Goal: Obtain resource: Download file/media

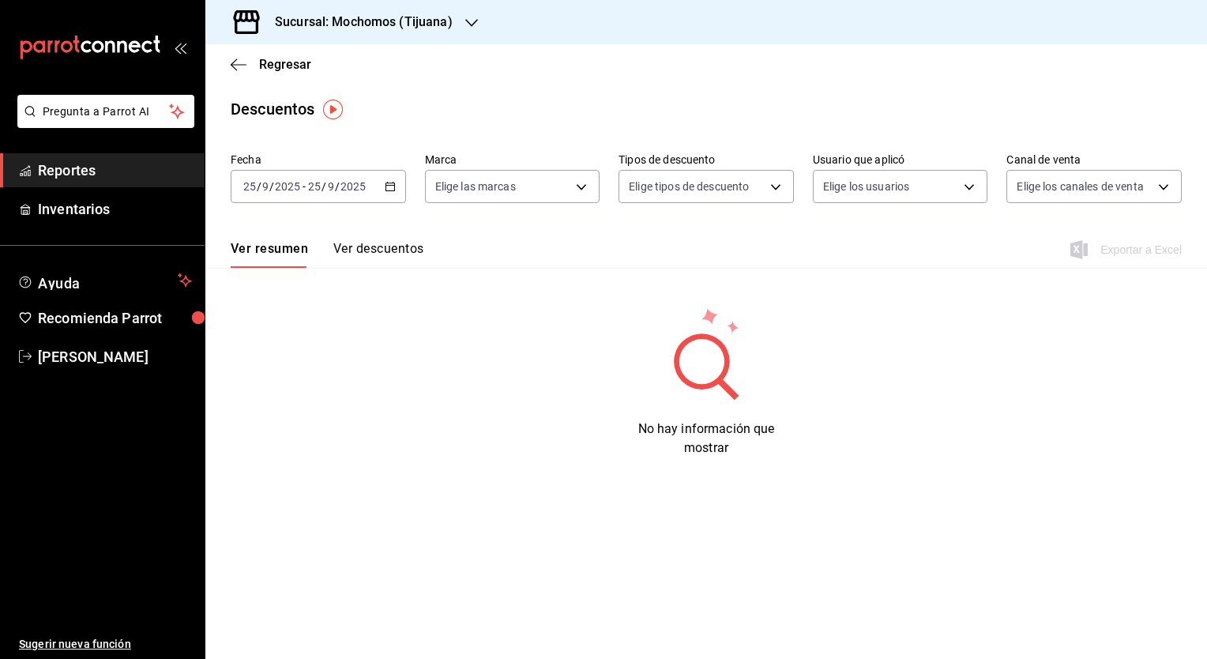
drag, startPoint x: 0, startPoint y: 0, endPoint x: 104, endPoint y: 171, distance: 200.7
click at [104, 171] on span "Reportes" at bounding box center [115, 170] width 154 height 21
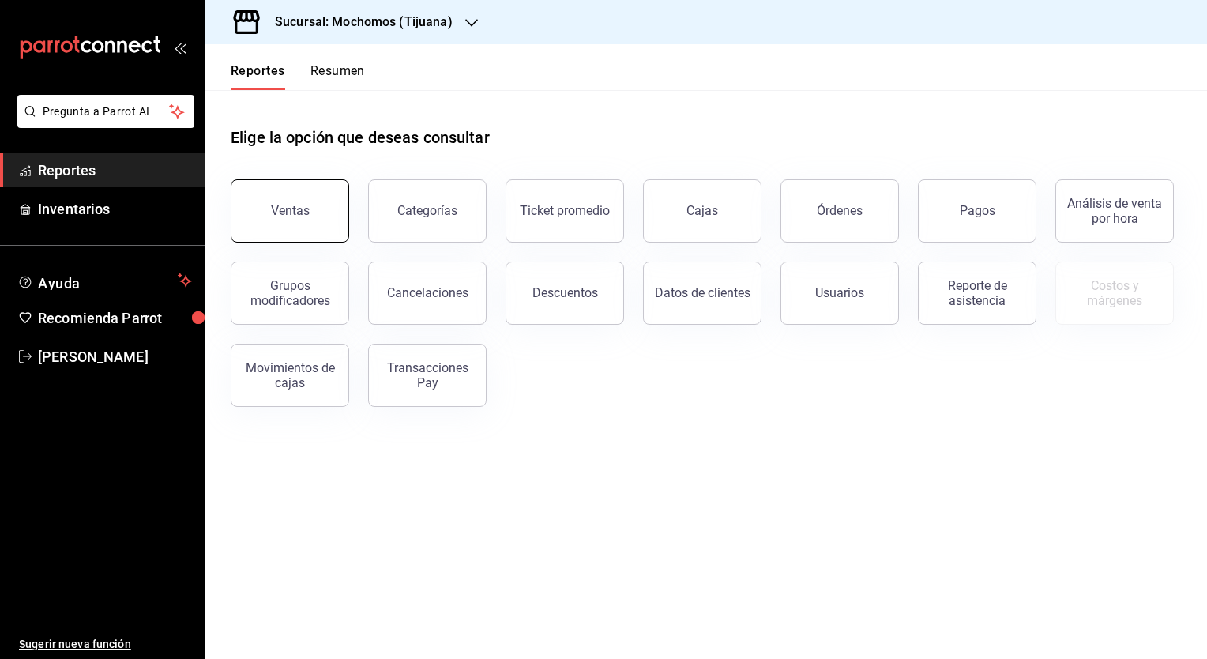
click at [306, 205] on div "Ventas" at bounding box center [290, 210] width 39 height 15
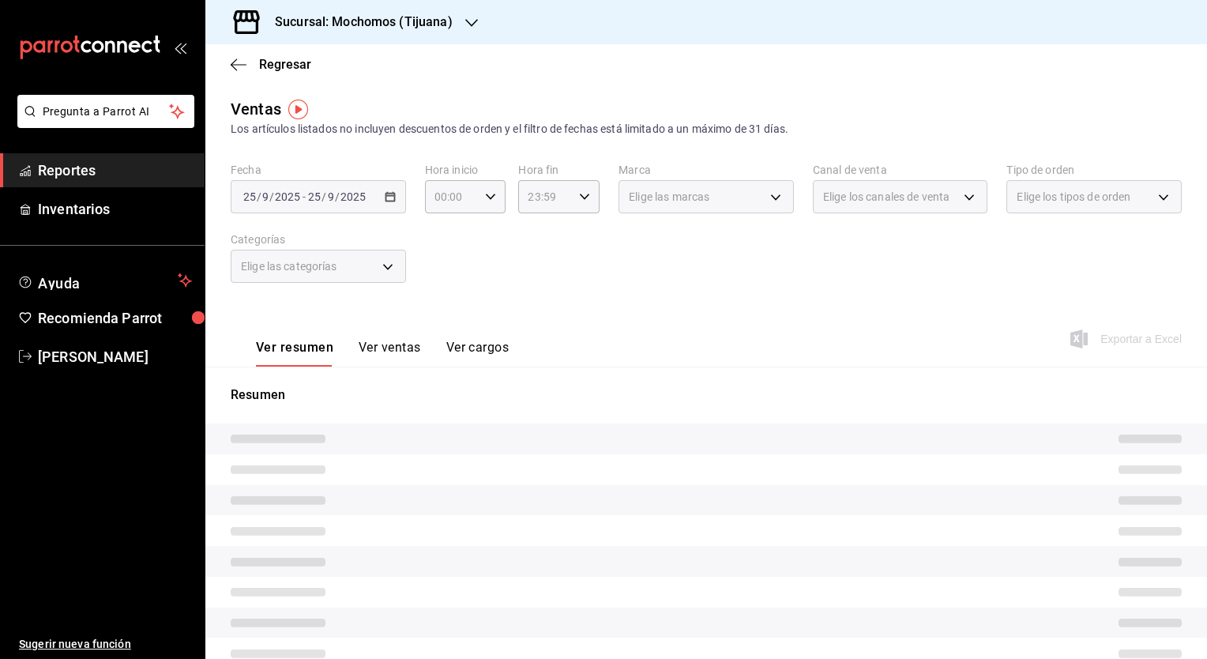
click at [389, 202] on div "[DATE] [DATE] - [DATE] [DATE]" at bounding box center [318, 196] width 175 height 33
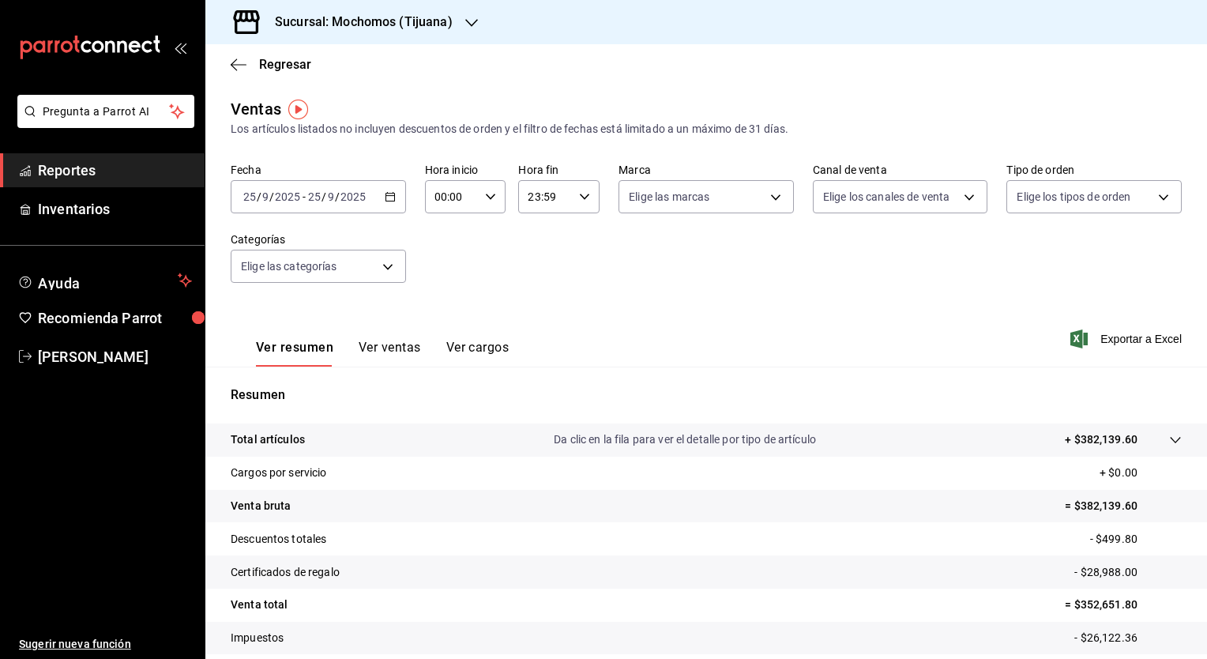
click at [389, 202] on div "[DATE] [DATE] - [DATE] [DATE]" at bounding box center [318, 196] width 175 height 33
click at [389, 201] on icon "button" at bounding box center [390, 196] width 11 height 11
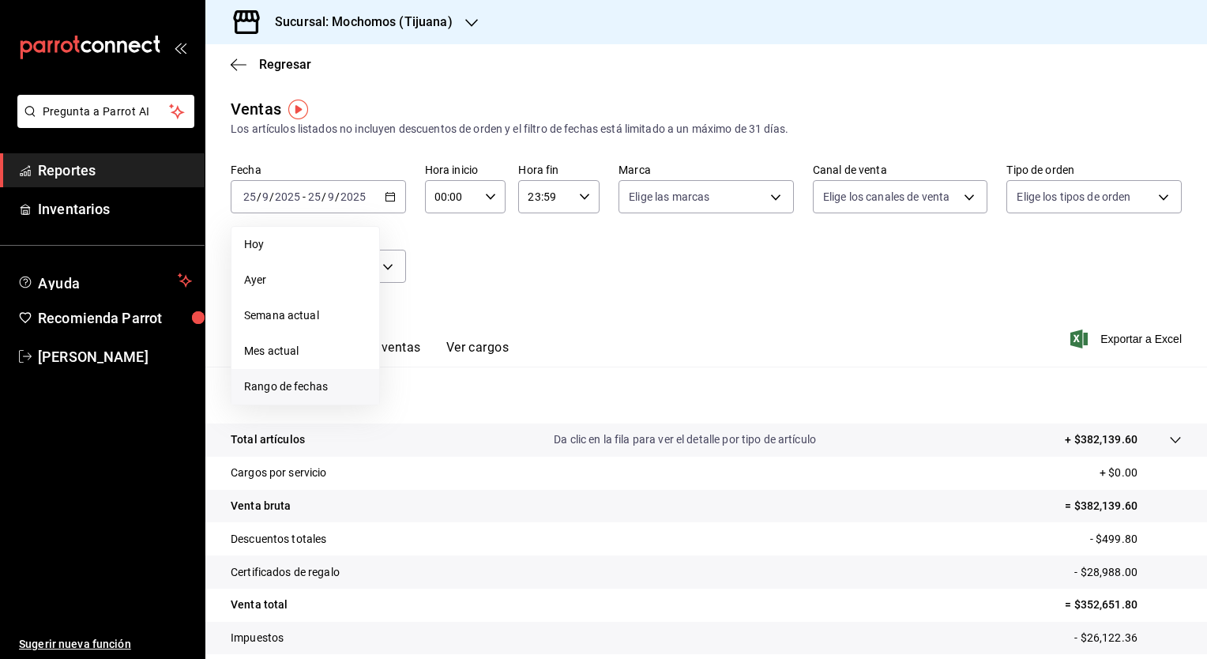
click at [326, 386] on span "Rango de fechas" at bounding box center [305, 386] width 122 height 17
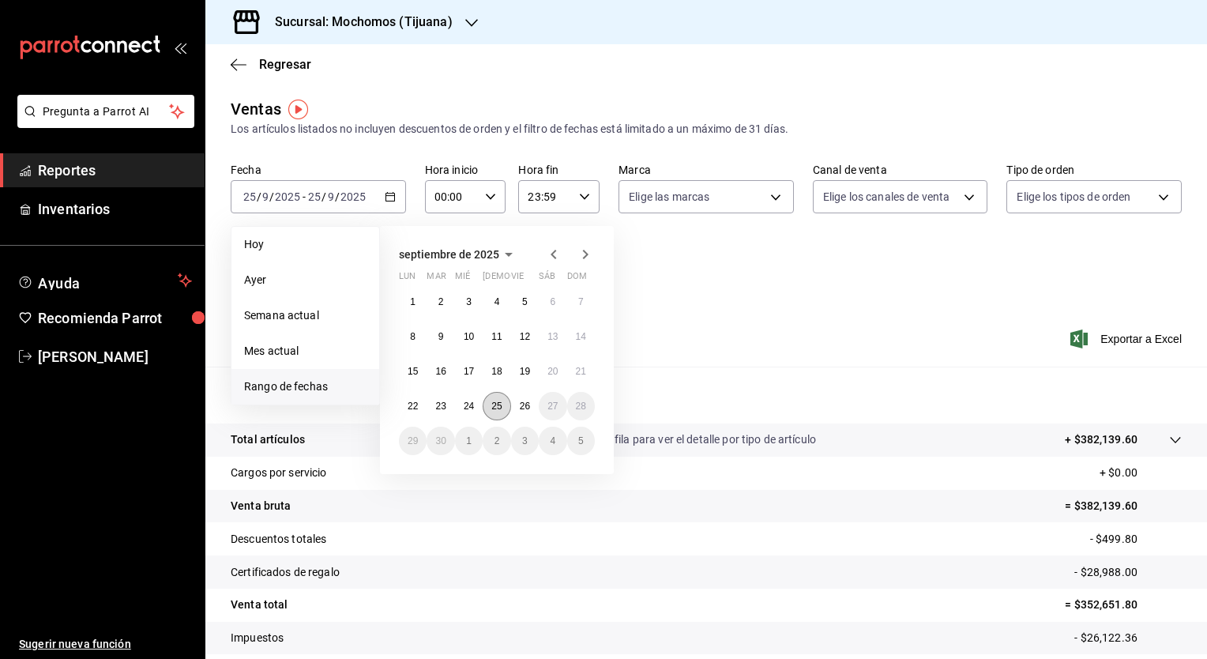
click at [502, 397] on button "25" at bounding box center [497, 406] width 28 height 28
click at [521, 401] on abbr "26" at bounding box center [525, 406] width 10 height 11
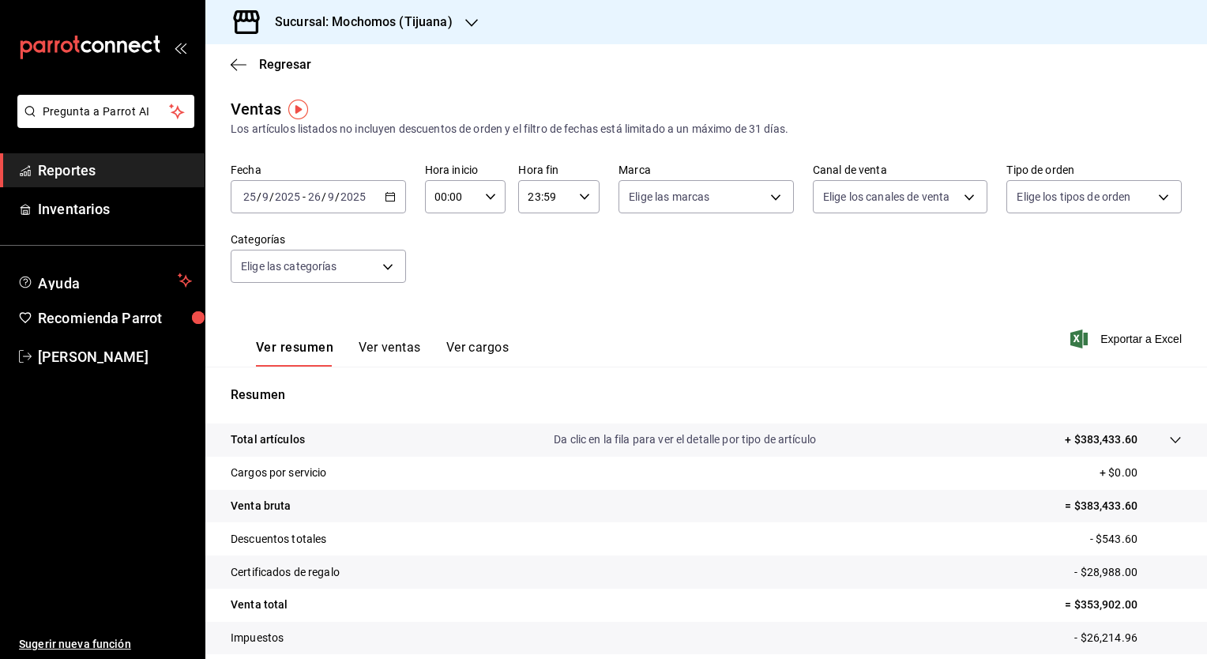
click at [601, 128] on div "Los artículos listados no incluyen descuentos de orden y el filtro de fechas es…" at bounding box center [706, 129] width 951 height 17
click at [480, 191] on div "00:00 Hora inicio" at bounding box center [465, 196] width 81 height 33
click at [439, 318] on span "02" at bounding box center [442, 313] width 15 height 13
type input "02:00"
click at [1105, 338] on div at bounding box center [603, 329] width 1207 height 659
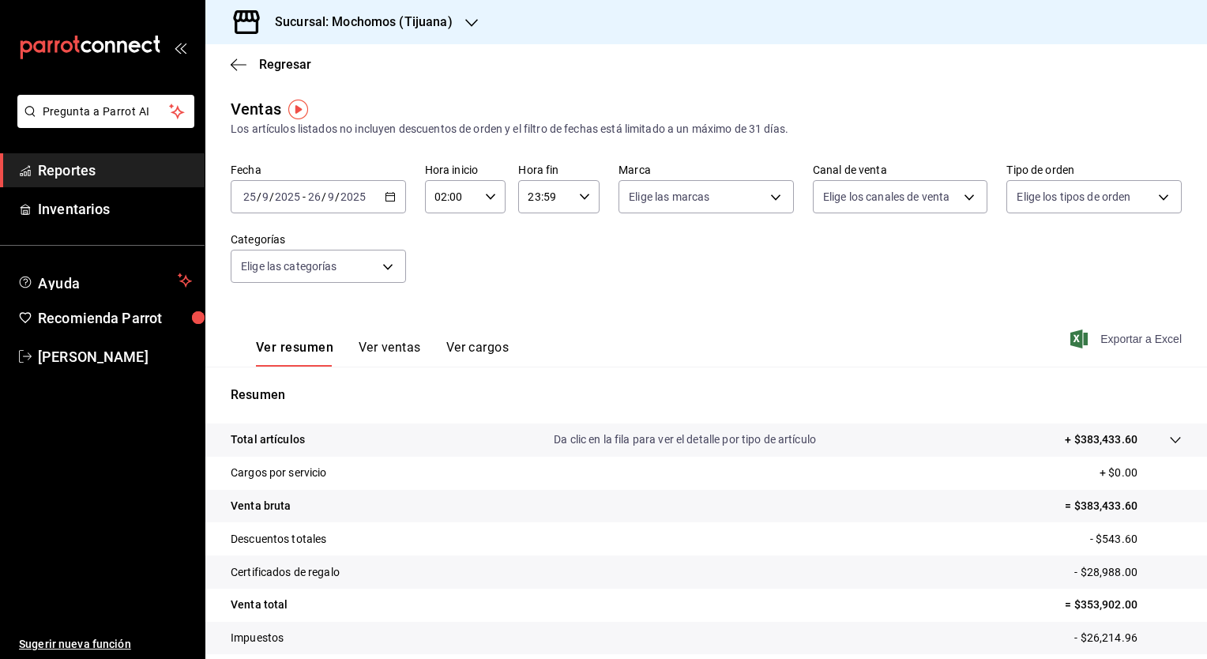
click at [1119, 343] on span "Exportar a Excel" at bounding box center [1128, 338] width 108 height 19
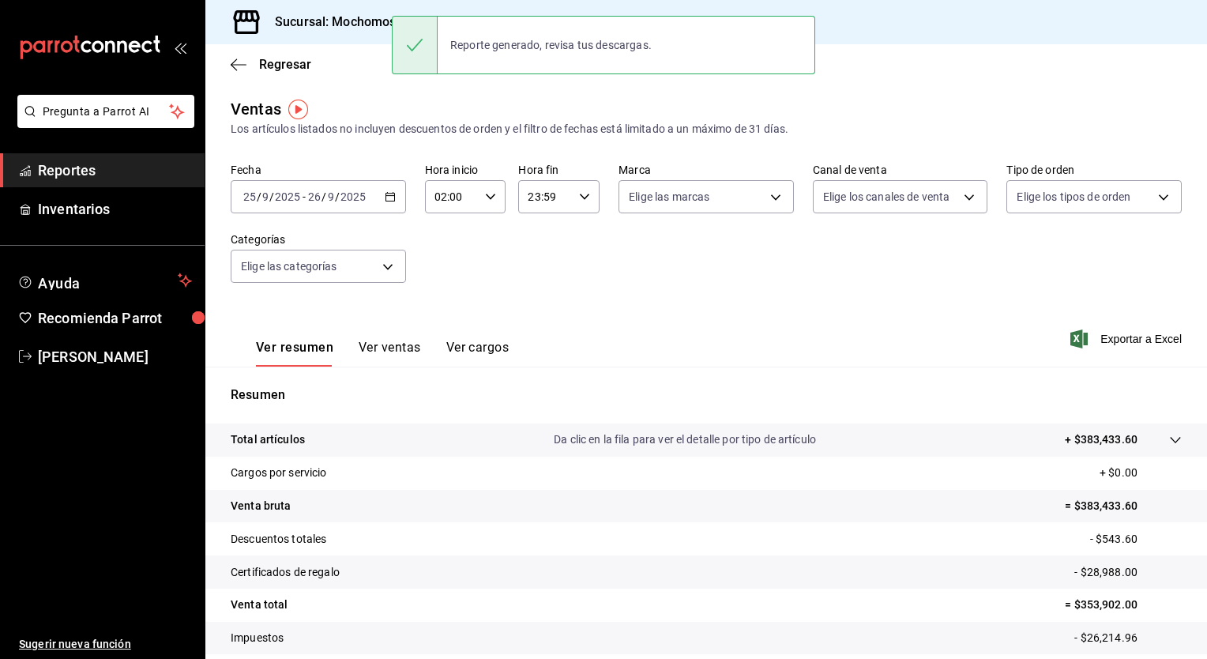
click at [126, 160] on span "Reportes" at bounding box center [115, 170] width 154 height 21
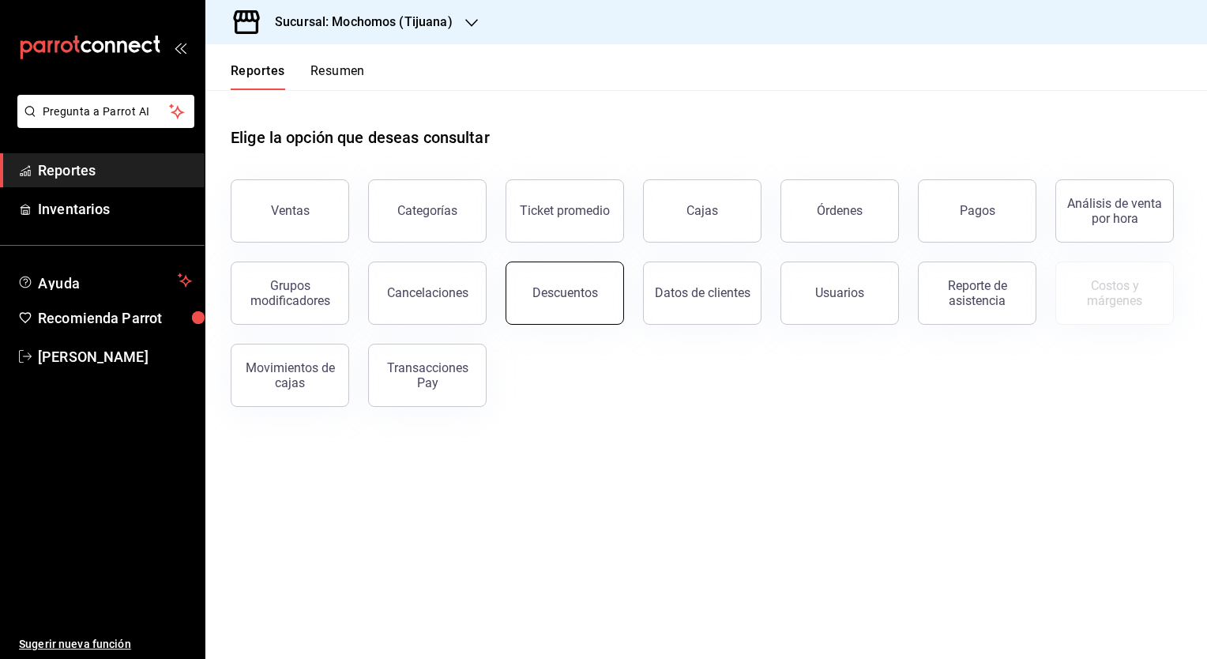
click at [577, 295] on div "Descuentos" at bounding box center [565, 292] width 66 height 15
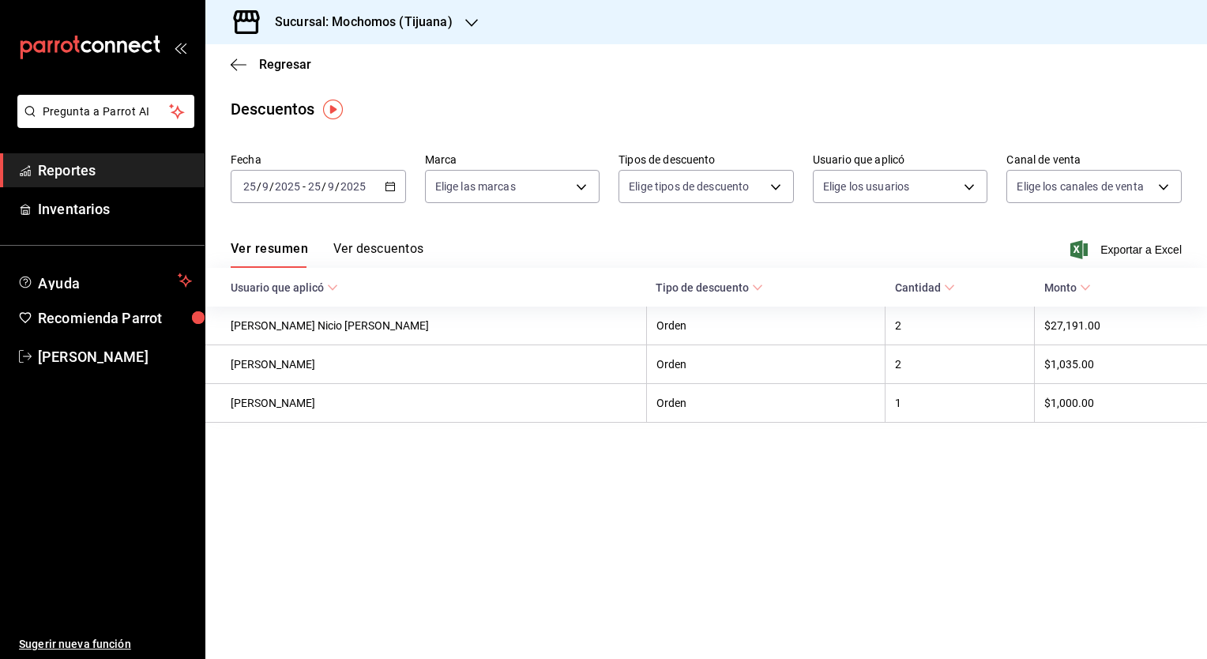
click at [390, 188] on icon "button" at bounding box center [390, 186] width 11 height 11
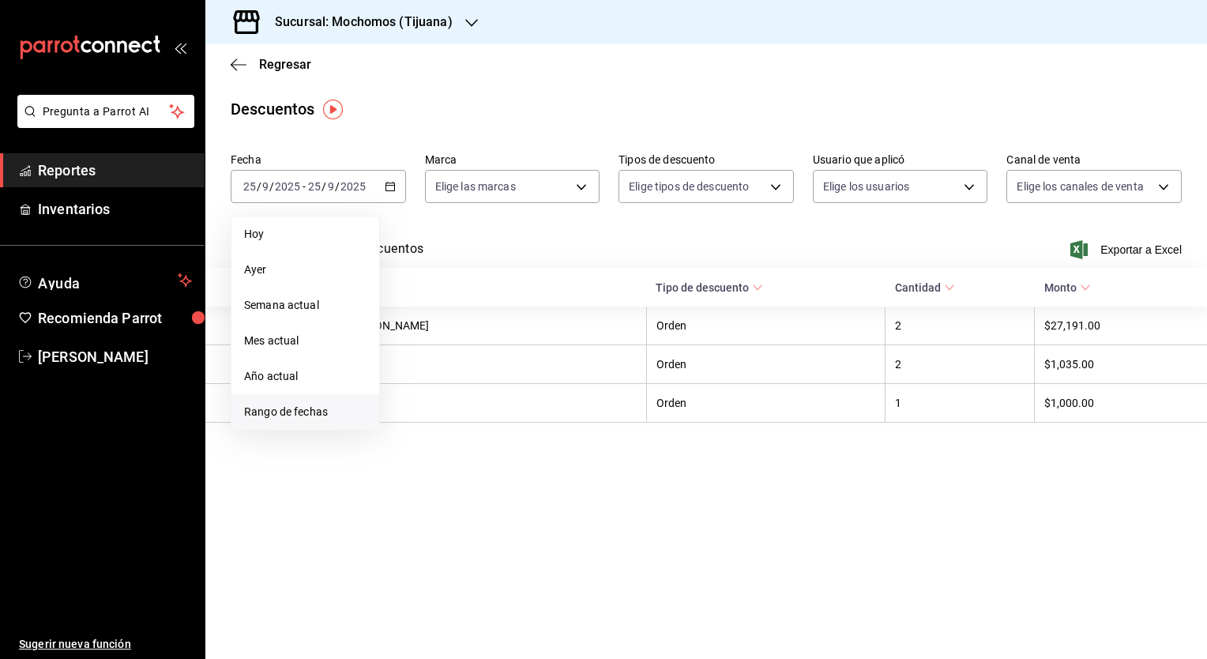
click at [348, 409] on span "Rango de fechas" at bounding box center [305, 412] width 122 height 17
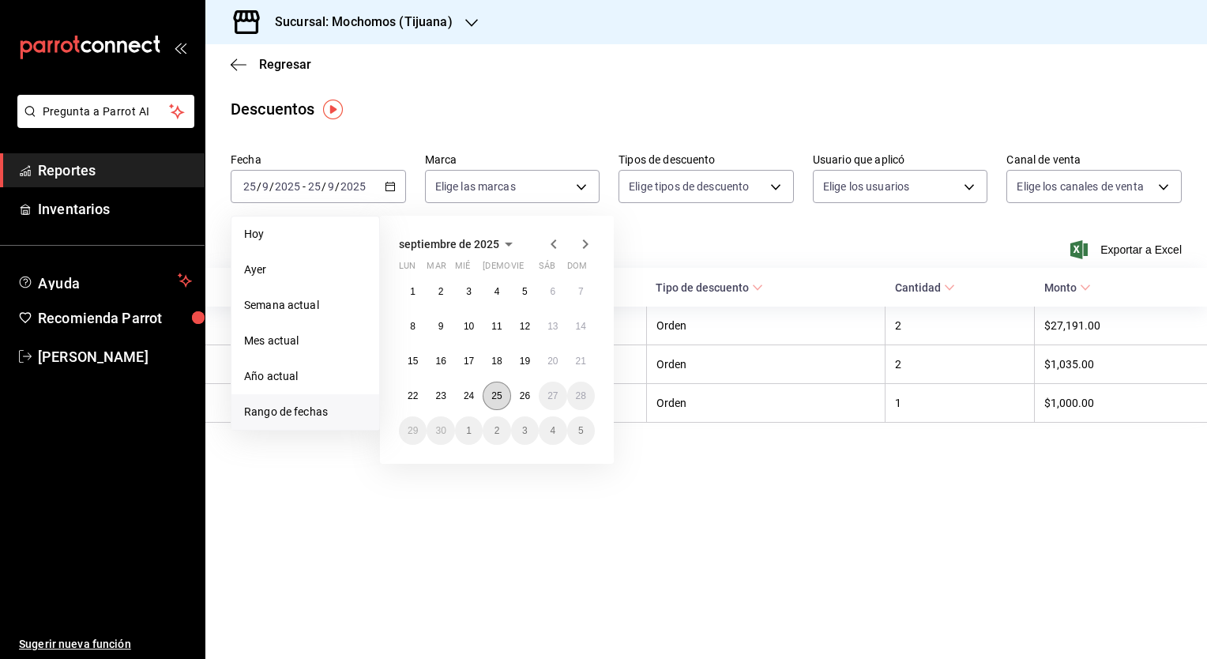
click at [494, 396] on abbr "25" at bounding box center [496, 395] width 10 height 11
click at [522, 400] on abbr "26" at bounding box center [525, 395] width 10 height 11
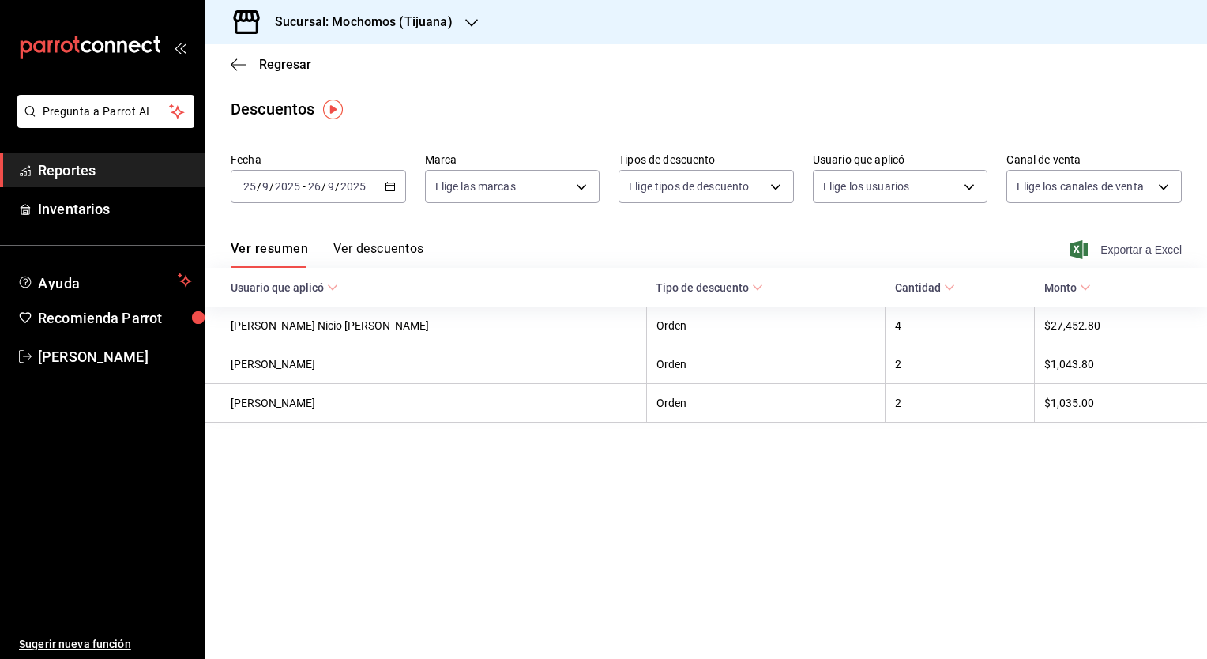
click at [1107, 254] on span "Exportar a Excel" at bounding box center [1128, 249] width 108 height 19
click at [515, 123] on main "Regresar Descuentos Fecha [DATE] [DATE] - [DATE] [DATE] Marca Elige las marcas …" at bounding box center [706, 351] width 1002 height 615
